Goal: Use online tool/utility: Utilize a website feature to perform a specific function

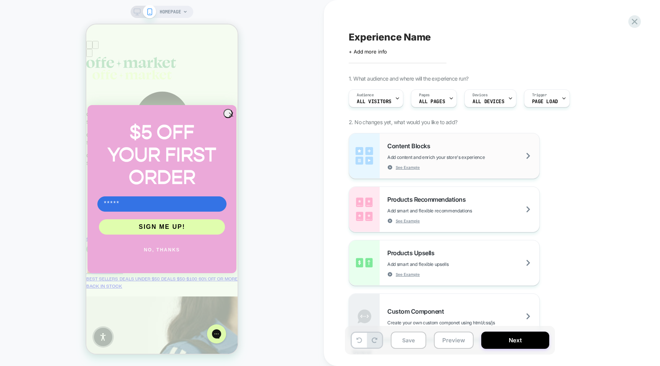
click at [440, 147] on div "Content Blocks Add content and enrich your store's experience See Example" at bounding box center [463, 156] width 152 height 28
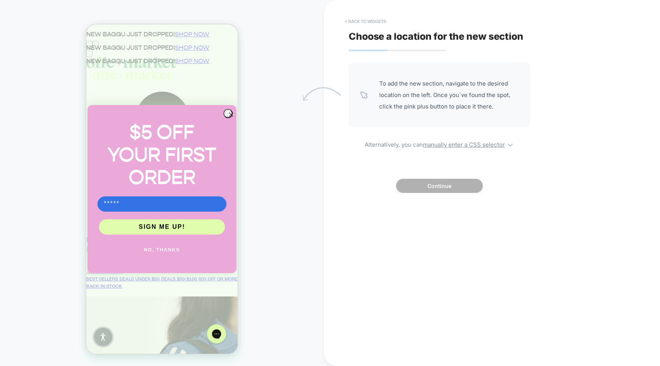
click at [361, 20] on button "< Back to widgets" at bounding box center [365, 21] width 49 height 12
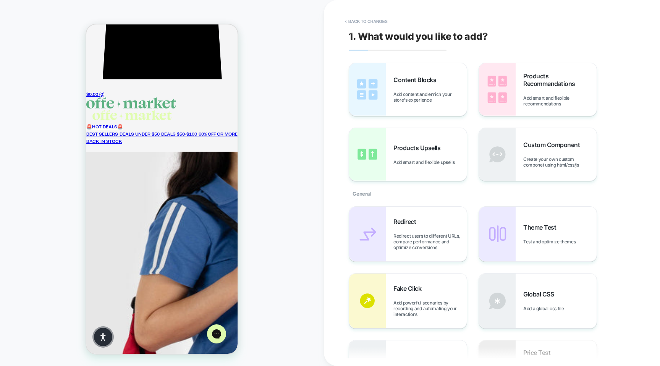
scroll to position [146, 0]
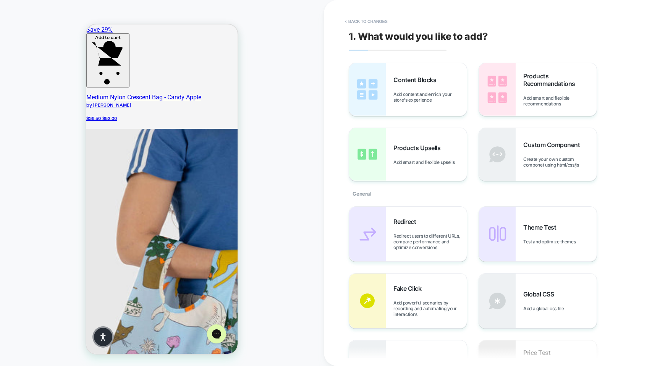
scroll to position [667, 0]
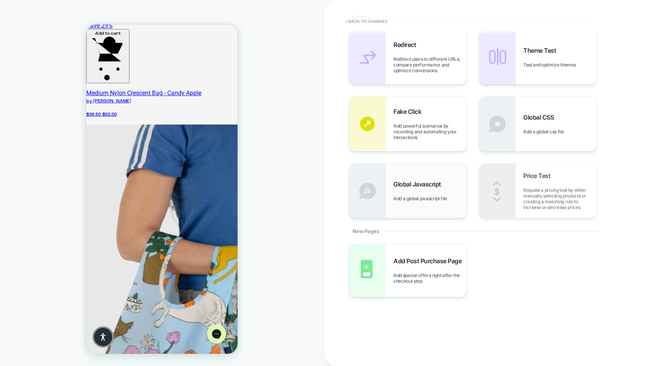
scroll to position [0, 0]
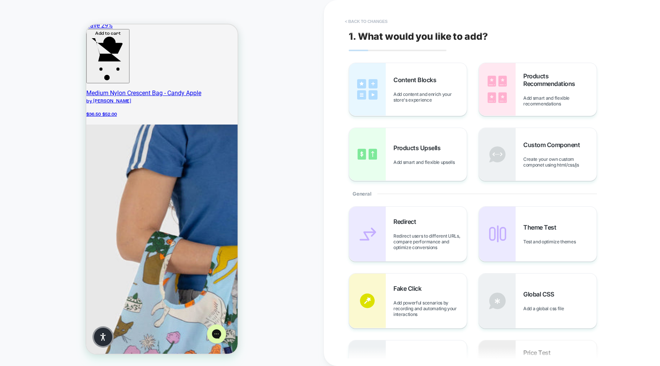
click at [372, 19] on button "< Back to changes" at bounding box center [366, 21] width 50 height 12
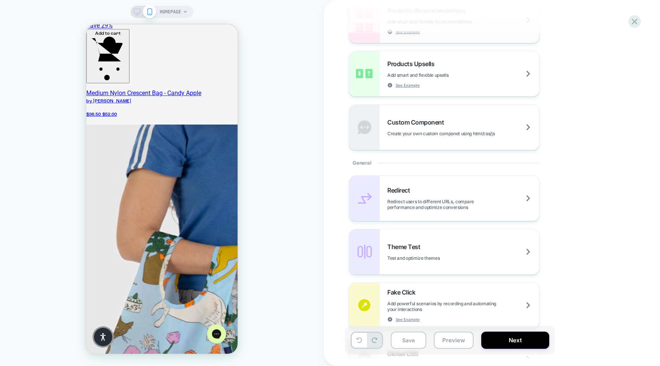
scroll to position [199, 0]
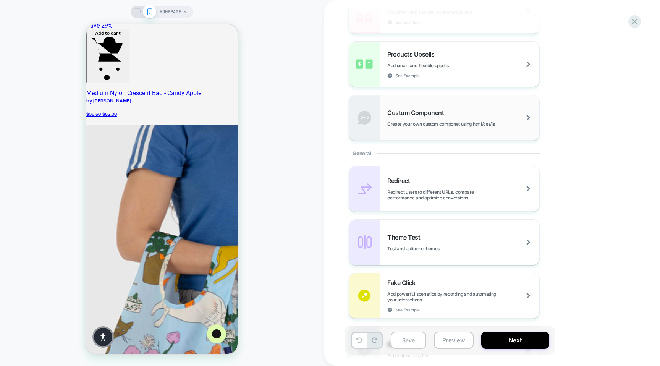
click at [454, 118] on div "Custom Component Create your own custom componet using html/css/js" at bounding box center [463, 118] width 152 height 18
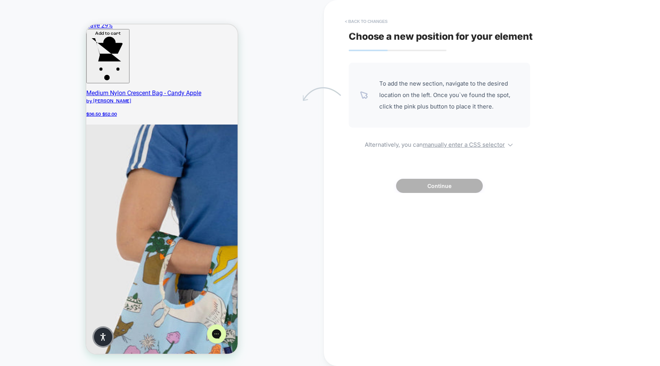
click at [349, 19] on button "< Back to changes" at bounding box center [366, 21] width 50 height 12
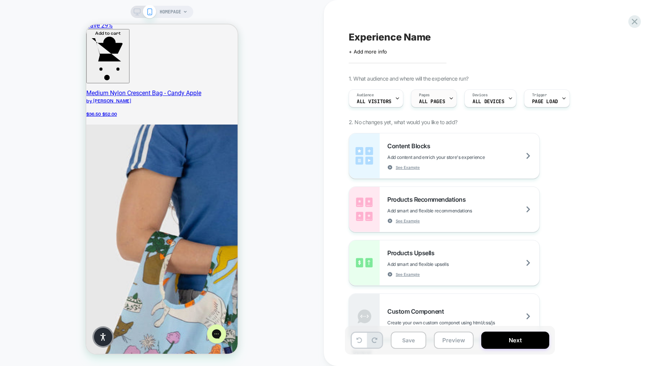
click at [429, 100] on span "ALL PAGES" at bounding box center [432, 101] width 26 height 5
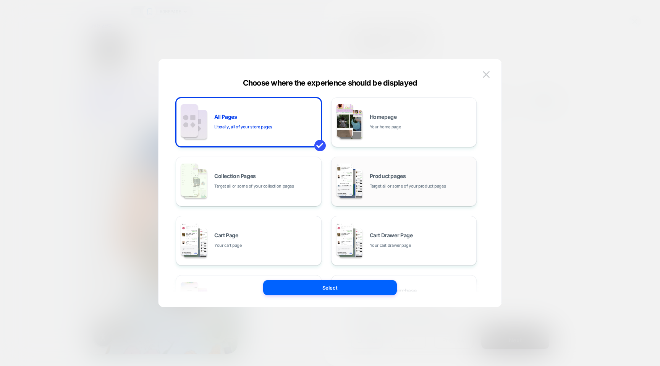
click at [389, 181] on div "Product pages Target all or some of your product pages" at bounding box center [421, 181] width 103 height 16
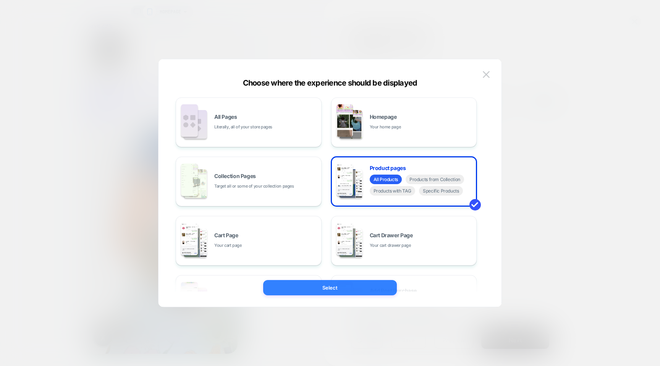
click at [336, 285] on button "Select" at bounding box center [330, 287] width 134 height 15
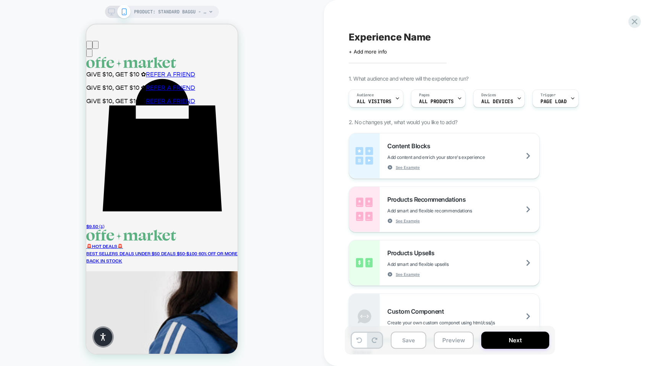
scroll to position [95, 0]
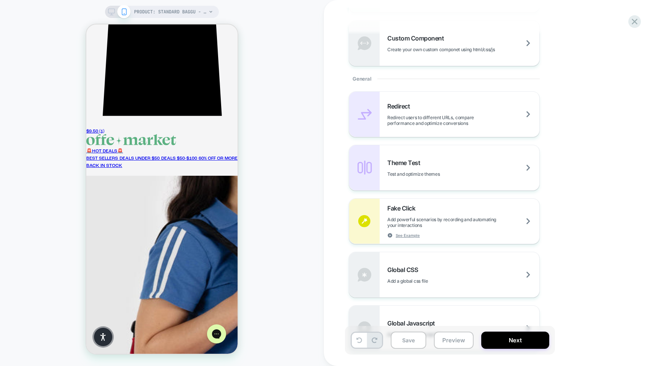
scroll to position [270, 0]
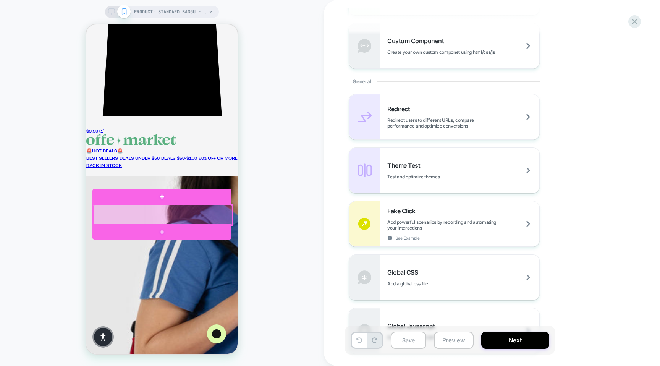
click at [210, 213] on div at bounding box center [162, 215] width 139 height 21
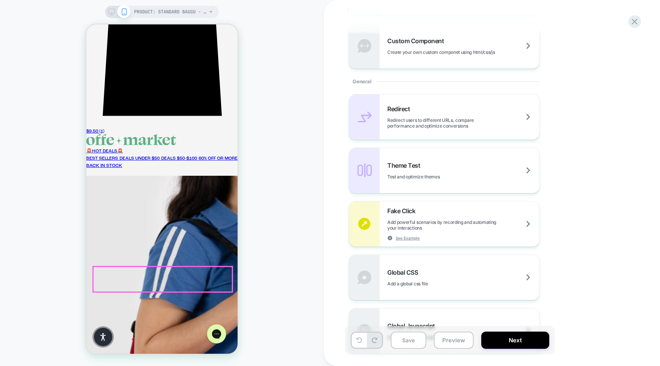
click at [139, 280] on div at bounding box center [162, 279] width 139 height 25
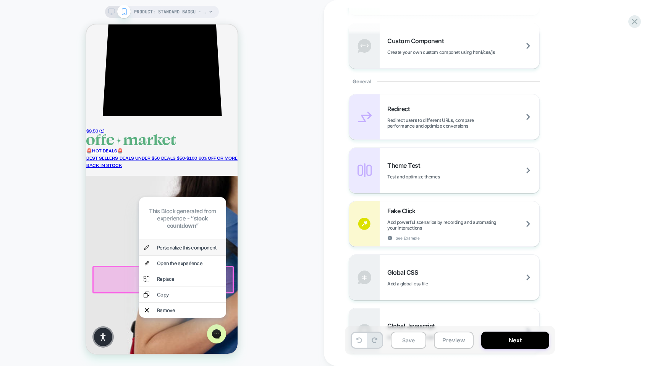
click at [186, 244] on div "Personalize this component" at bounding box center [189, 247] width 65 height 6
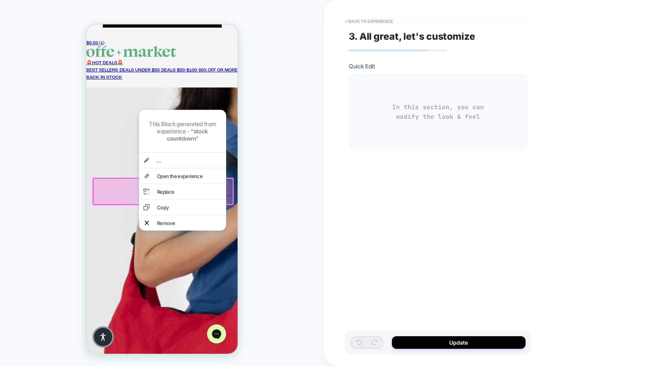
scroll to position [184, 0]
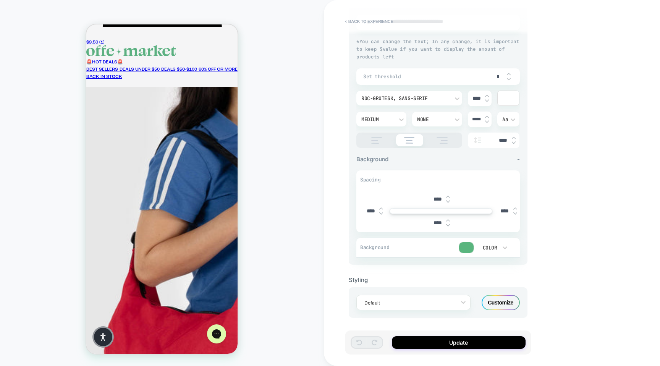
scroll to position [0, 0]
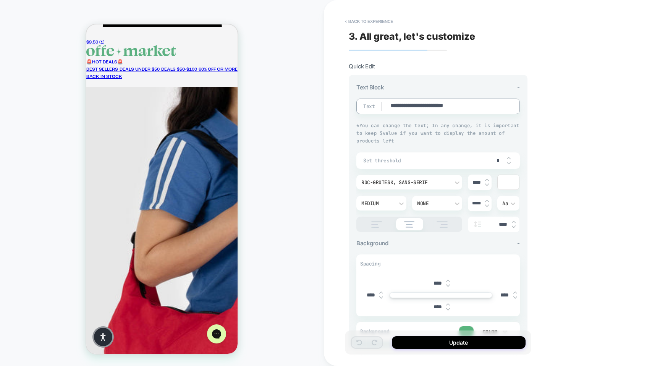
type textarea "*"
click at [355, 25] on button "< Back to experience" at bounding box center [369, 21] width 56 height 12
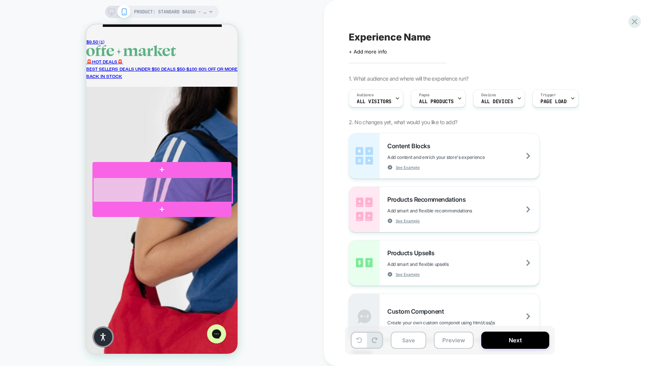
click at [186, 186] on div at bounding box center [162, 190] width 139 height 25
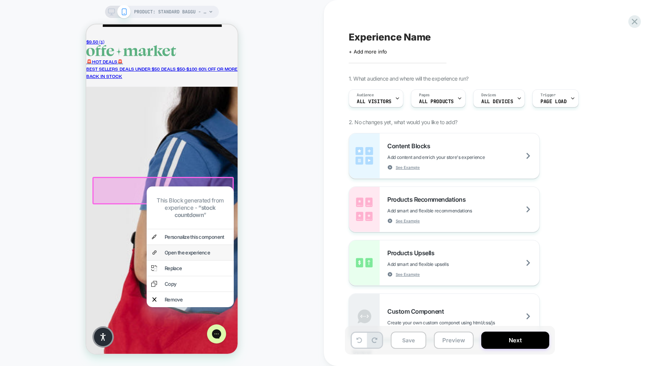
click at [192, 249] on div "Open the experience" at bounding box center [197, 252] width 65 height 6
click at [330, 192] on div "Experience Name Click to edit experience details + Add more info 1. What audien…" at bounding box center [492, 183] width 336 height 366
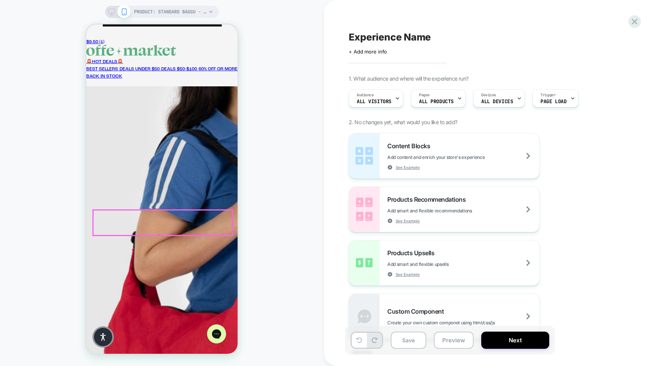
click at [123, 221] on div at bounding box center [162, 222] width 139 height 25
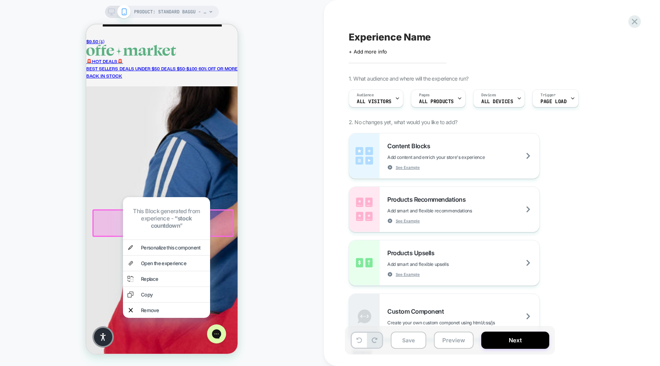
click at [267, 226] on div "PRODUCT: Standard Baggu - Patisserie PRODUCT: Standard Baggu - Patisserie" at bounding box center [162, 183] width 324 height 351
click at [297, 292] on div "PRODUCT: Standard Baggu - Patisserie PRODUCT: Standard Baggu - Patisserie" at bounding box center [162, 183] width 324 height 351
click at [53, 165] on div "PRODUCT: Standard Baggu - Patisserie PRODUCT: Standard Baggu - Patisserie" at bounding box center [162, 183] width 324 height 351
click at [184, 203] on p "This Block generated from experience - “ stock countdown ”" at bounding box center [166, 218] width 87 height 31
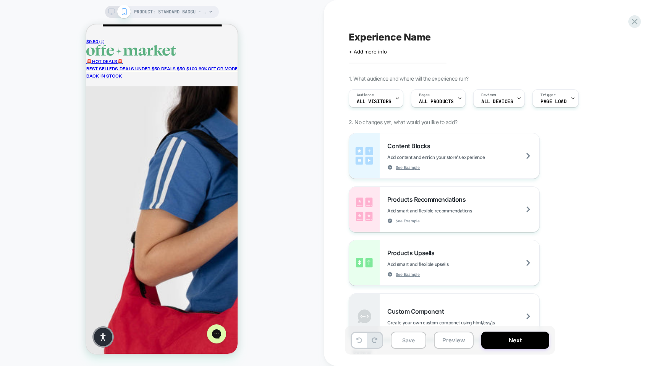
scroll to position [184, 0]
